Goal: Navigation & Orientation: Go to known website

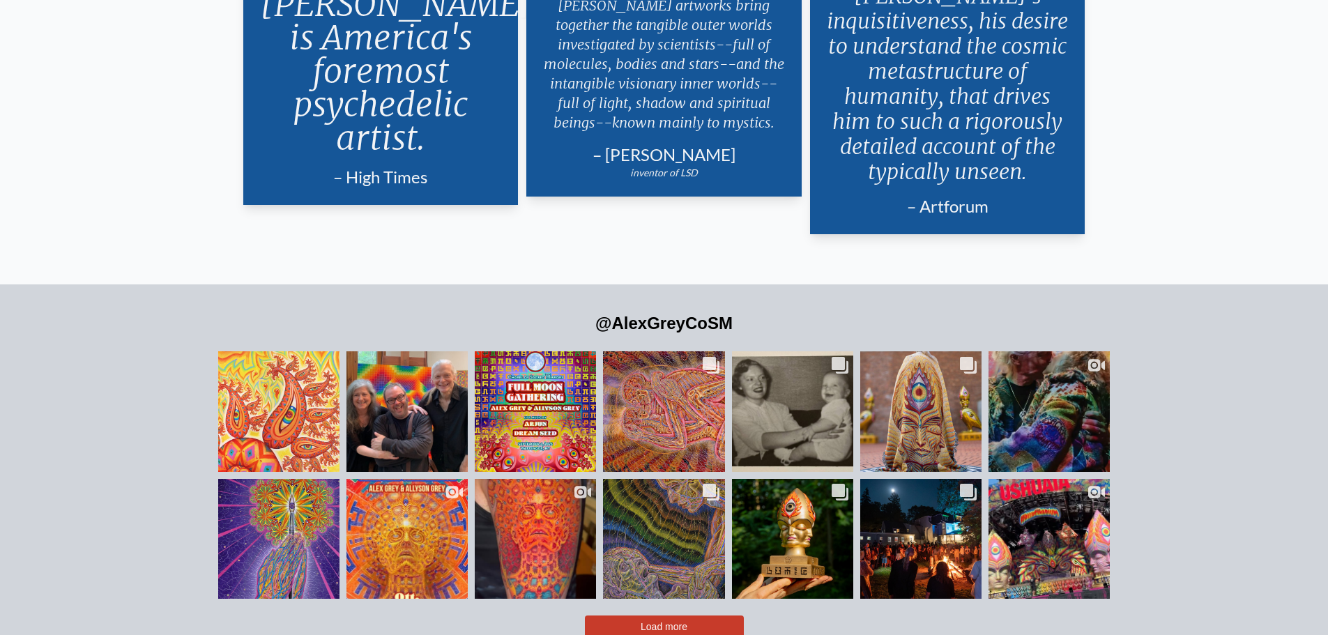
scroll to position [3316, 0]
